Goal: Task Accomplishment & Management: Manage account settings

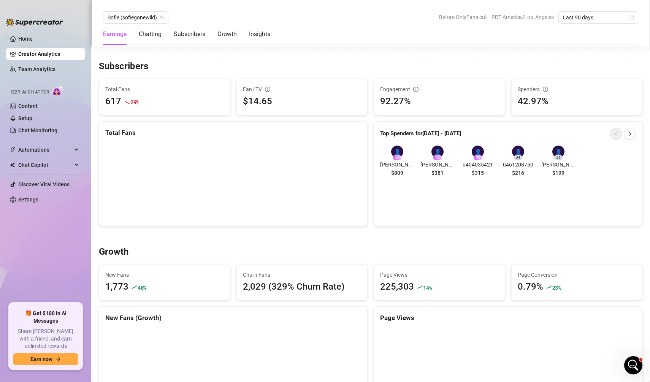
scroll to position [730, 0]
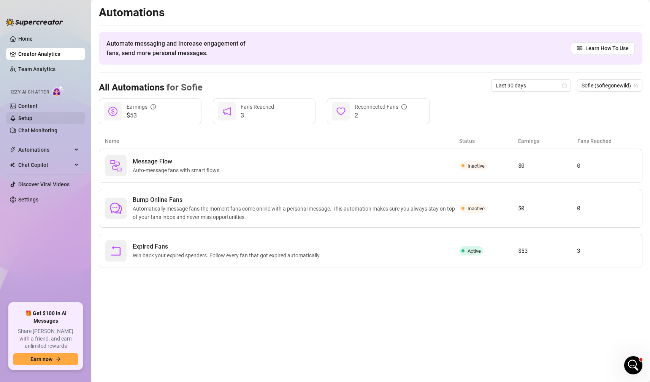
click at [26, 117] on link "Setup" at bounding box center [25, 118] width 14 height 6
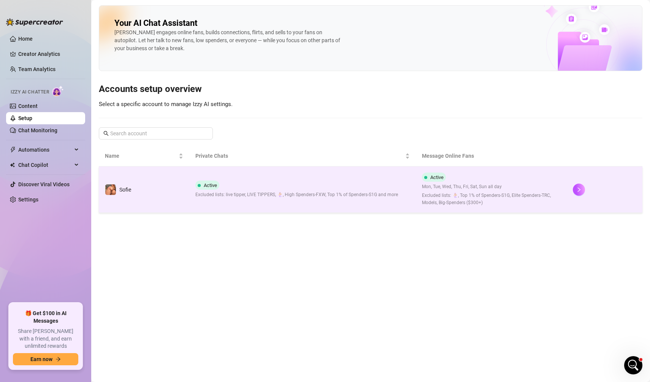
click at [179, 174] on td "Sofie" at bounding box center [144, 189] width 90 height 46
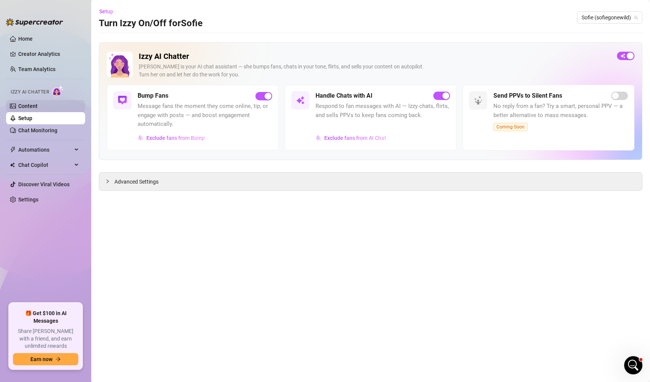
click at [38, 103] on link "Content" at bounding box center [27, 106] width 19 height 6
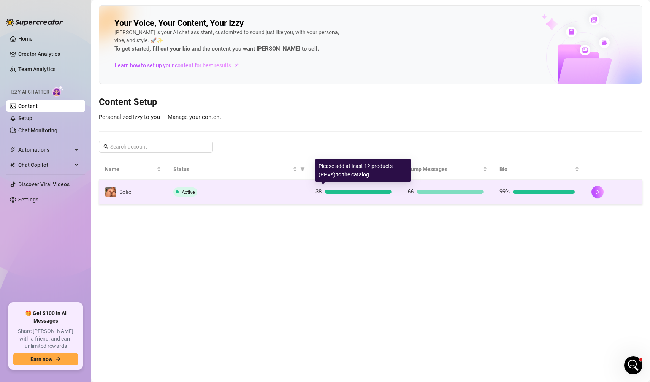
click at [369, 190] on div at bounding box center [358, 192] width 67 height 4
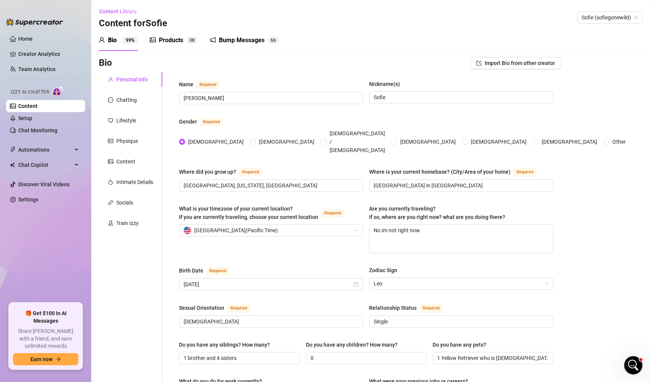
scroll to position [84, 0]
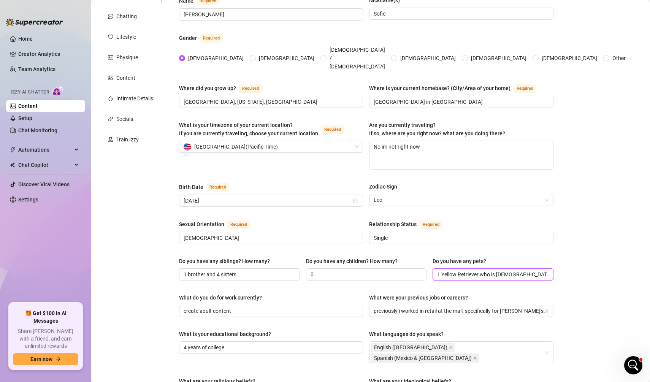
click at [503, 270] on input "1 Yellow Retriever who is [DEMOGRAPHIC_DATA] and living a very spoiled life" at bounding box center [492, 274] width 110 height 8
click at [442, 270] on input "1 Yellow Retriever who is [DEMOGRAPHIC_DATA] and living a very spoiled life" at bounding box center [492, 274] width 110 height 8
click at [525, 270] on input "1 Yellow Retriever who is [DEMOGRAPHIC_DATA] and living a very spoiled life" at bounding box center [492, 274] width 110 height 8
drag, startPoint x: 544, startPoint y: 258, endPoint x: 569, endPoint y: 260, distance: 24.4
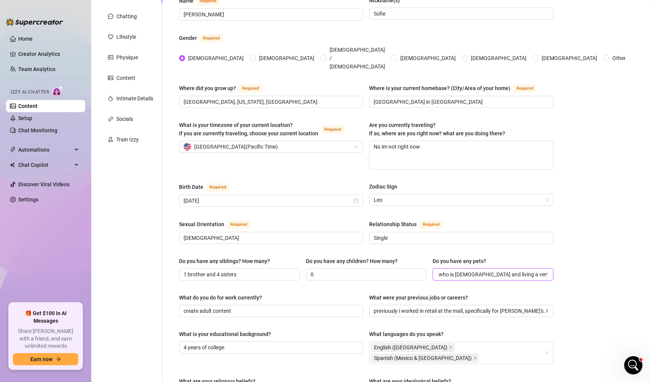
click at [569, 260] on div "Bio Import Bio from other creator Personal Info Chatting Lifestyle Physique Con…" at bounding box center [370, 322] width 543 height 699
click at [535, 270] on input "1 Yellow Retriever who is [DEMOGRAPHIC_DATA] and living a very spoiled life" at bounding box center [492, 274] width 110 height 8
drag, startPoint x: 546, startPoint y: 259, endPoint x: 510, endPoint y: 259, distance: 35.3
click at [510, 270] on input "1 Yellow Retriever who is [DEMOGRAPHIC_DATA] and living a very spoiled life" at bounding box center [492, 274] width 110 height 8
drag, startPoint x: 510, startPoint y: 259, endPoint x: 548, endPoint y: 258, distance: 37.6
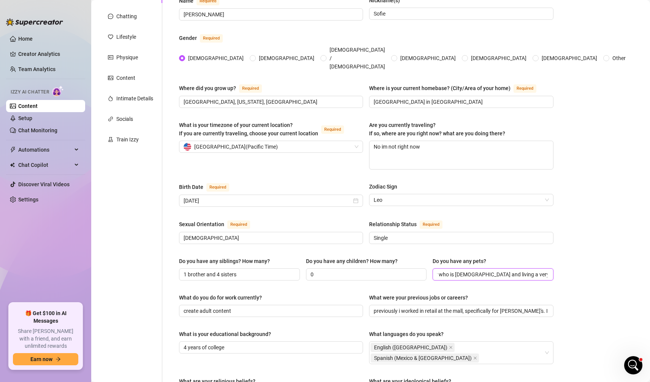
click at [548, 268] on span "1 Yellow Retriever who is [DEMOGRAPHIC_DATA] and living a very spoiled life" at bounding box center [492, 274] width 121 height 12
drag, startPoint x: 457, startPoint y: 258, endPoint x: 470, endPoint y: 258, distance: 13.3
click at [470, 270] on input "1 Yellow Retriever who is [DEMOGRAPHIC_DATA] and living a good life" at bounding box center [492, 274] width 110 height 8
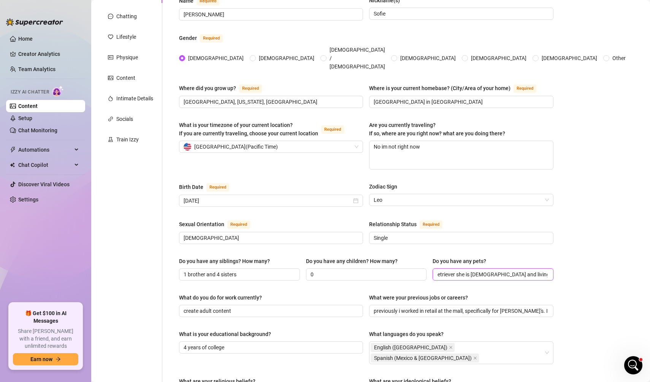
drag, startPoint x: 507, startPoint y: 260, endPoint x: 554, endPoint y: 257, distance: 46.9
click at [554, 257] on div "Name Required [PERSON_NAME] Nickname(s) [PERSON_NAME] Gender Required [DEMOGRAP…" at bounding box center [366, 309] width 390 height 640
click at [542, 270] on input "1 Yellow Retriever she is [DEMOGRAPHIC_DATA] and living a good life" at bounding box center [492, 274] width 110 height 8
click at [546, 270] on input "1 Yellow Retriever she is [DEMOGRAPHIC_DATA] and living a good life" at bounding box center [492, 274] width 110 height 8
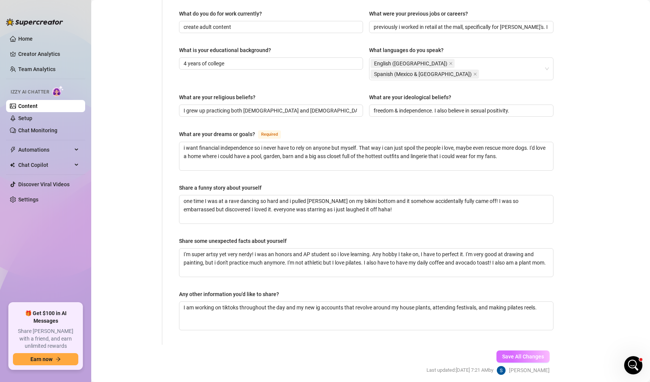
type input "1 Yellow Retriever she is [DEMOGRAPHIC_DATA] and living a good life."
click at [536, 350] on button "Save All Changes" at bounding box center [522, 356] width 53 height 12
click at [26, 106] on link "Content" at bounding box center [27, 106] width 19 height 6
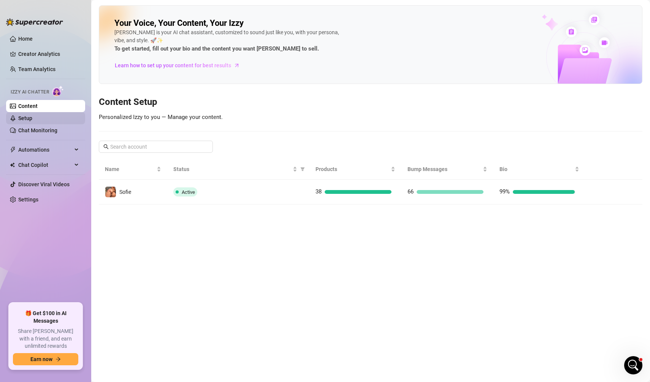
click at [32, 118] on link "Setup" at bounding box center [25, 118] width 14 height 6
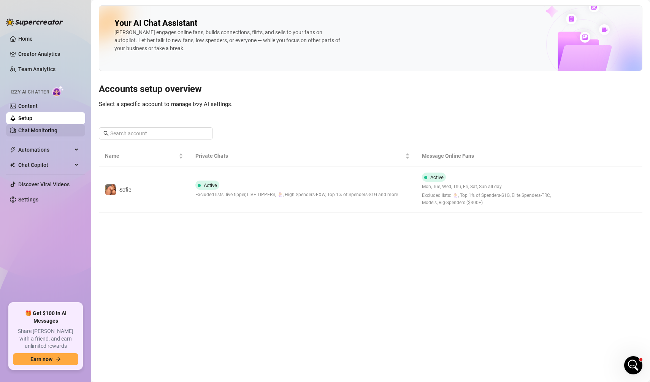
click at [54, 133] on link "Chat Monitoring" at bounding box center [37, 130] width 39 height 6
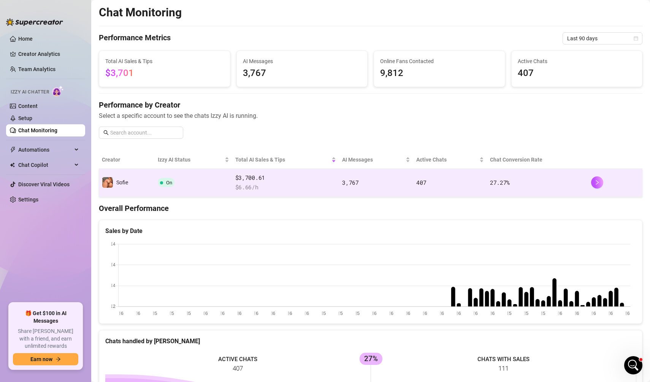
click at [234, 187] on td "$3,700.61 $ 6.66 /h" at bounding box center [285, 183] width 107 height 28
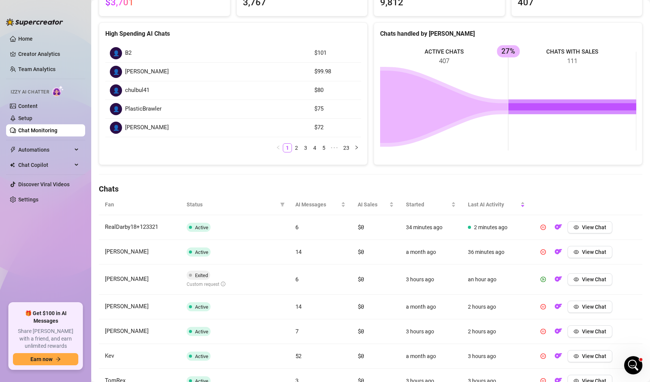
scroll to position [110, 0]
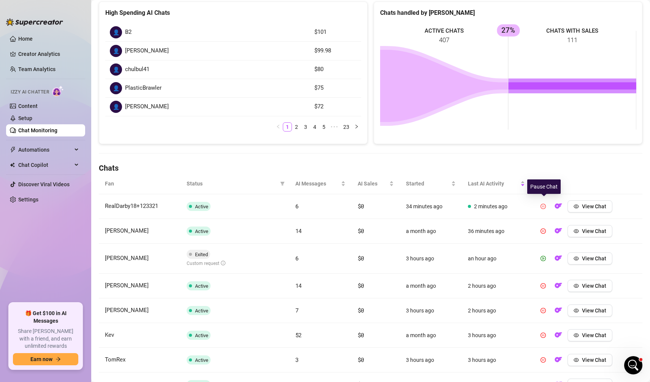
click at [546, 206] on icon "pause-circle" at bounding box center [542, 206] width 5 height 5
